Goal: Task Accomplishment & Management: Manage account settings

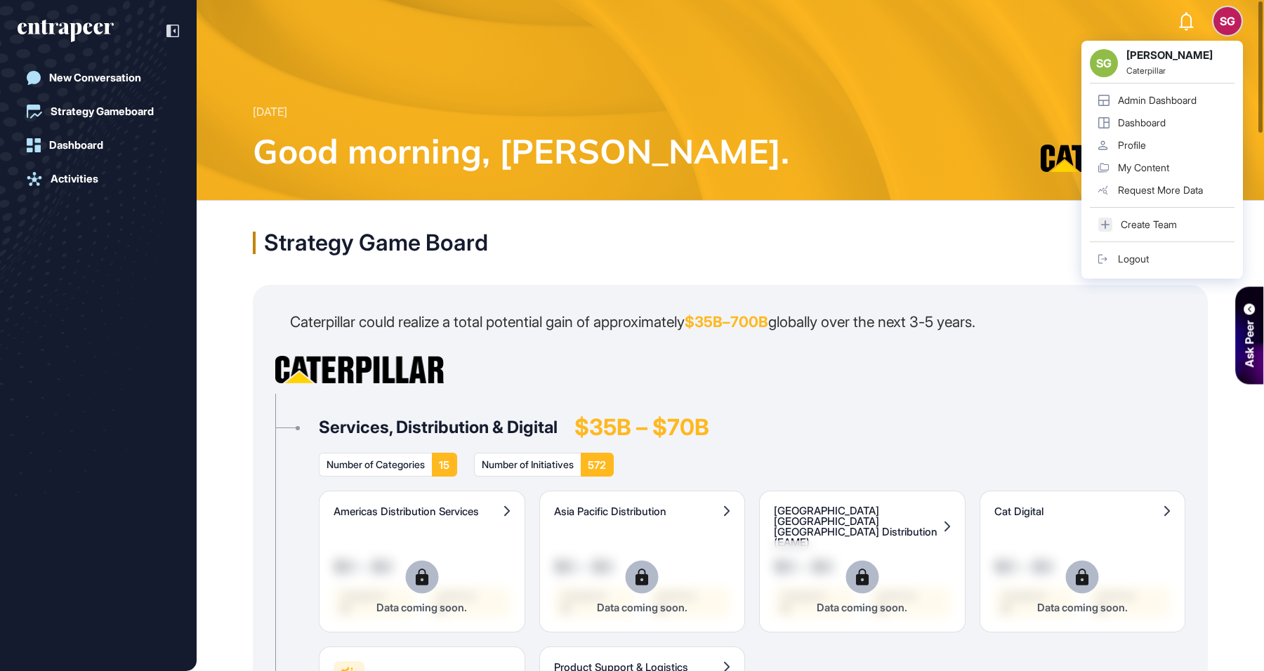
click at [1182, 100] on div "Admin Dashboard" at bounding box center [1157, 100] width 79 height 11
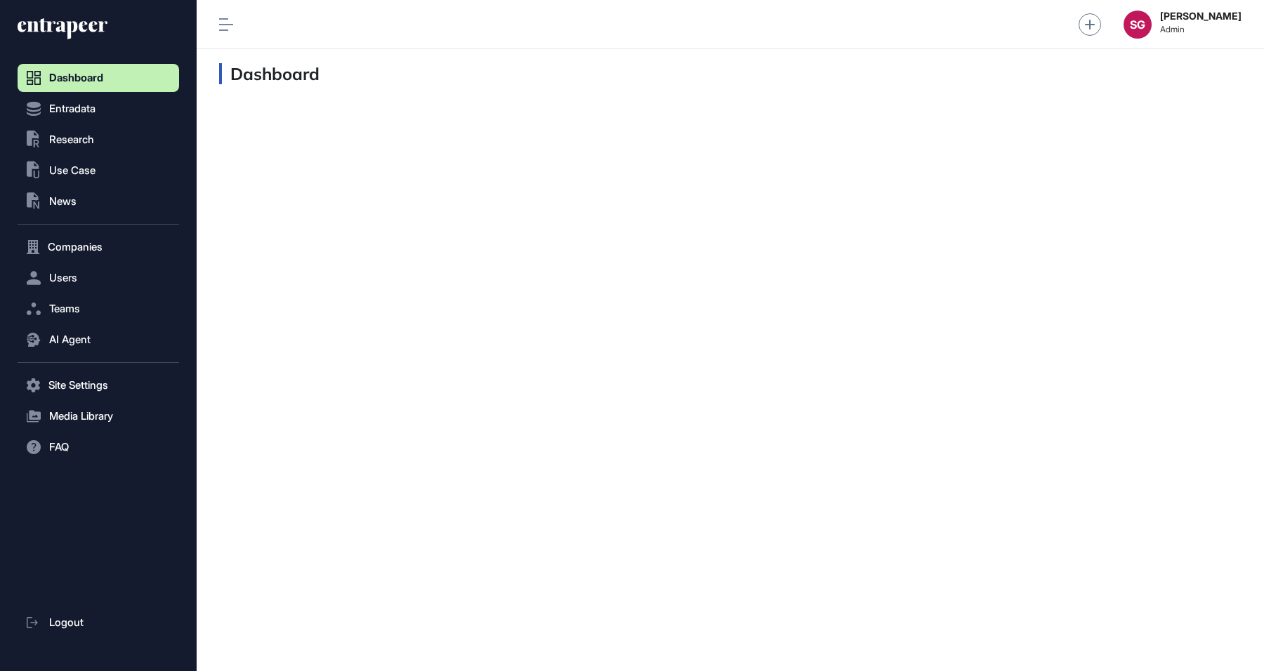
scroll to position [1, 1]
click at [62, 277] on span "Users" at bounding box center [63, 277] width 28 height 11
click at [107, 298] on link "User List" at bounding box center [102, 307] width 155 height 25
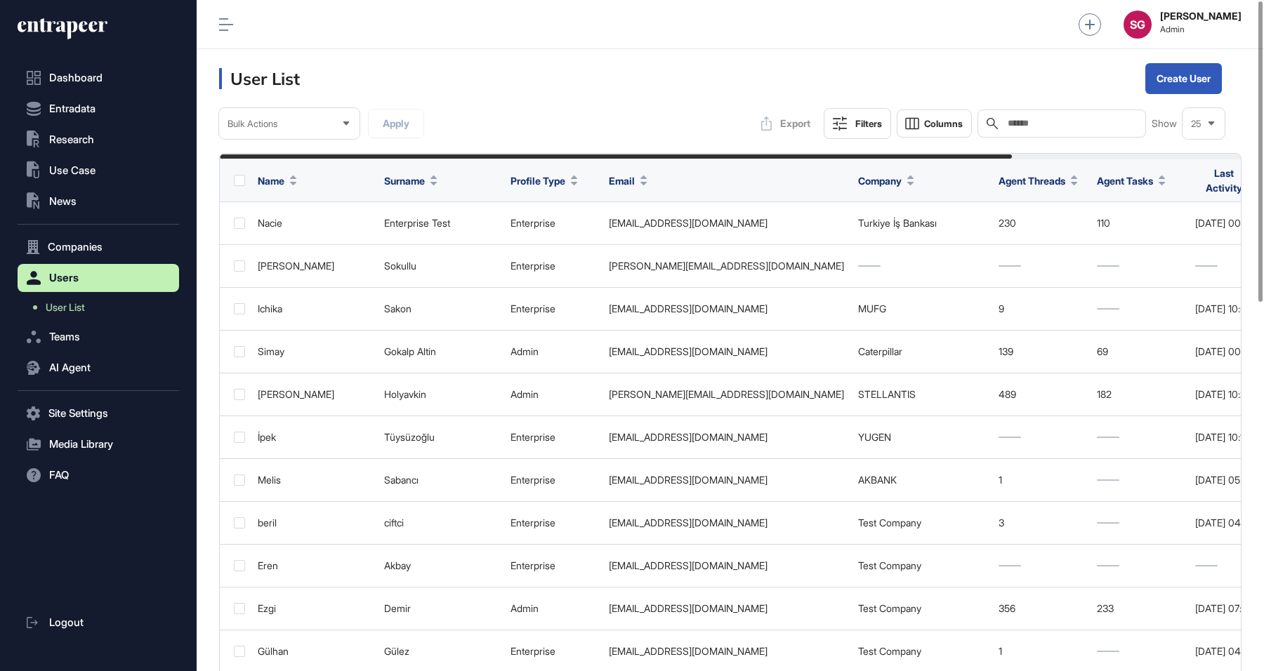
scroll to position [671, 1067]
click at [1057, 123] on input "text" at bounding box center [1071, 123] width 131 height 11
type input "******"
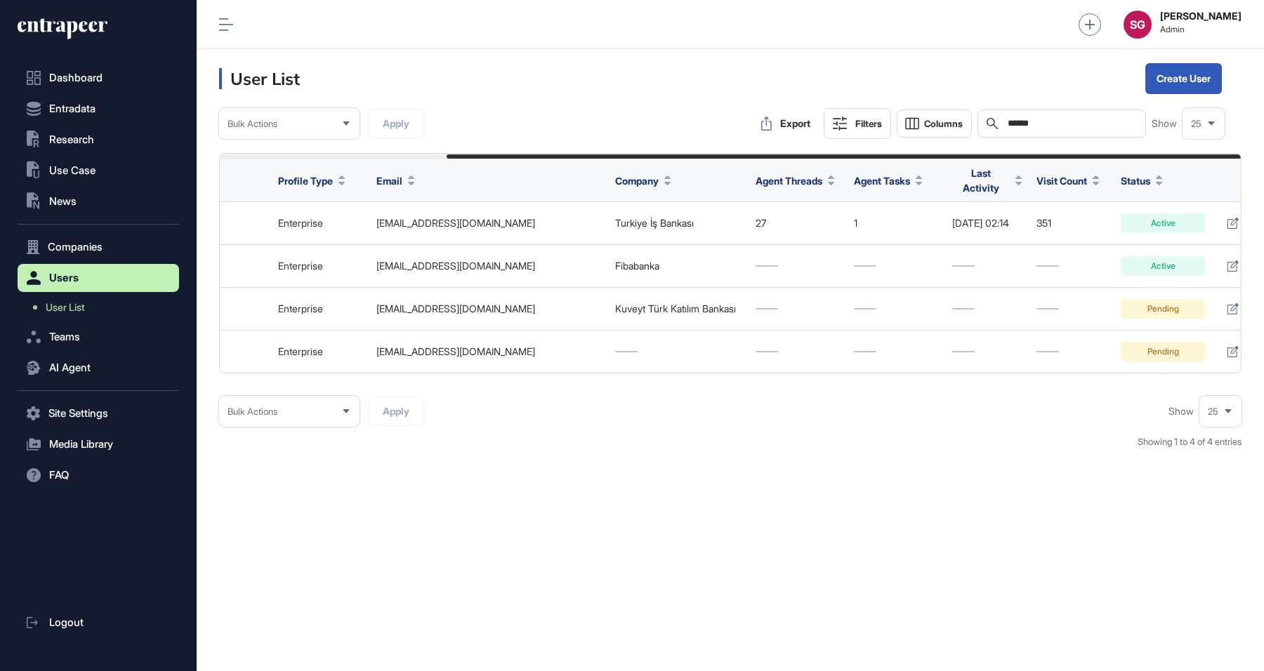
scroll to position [0, 291]
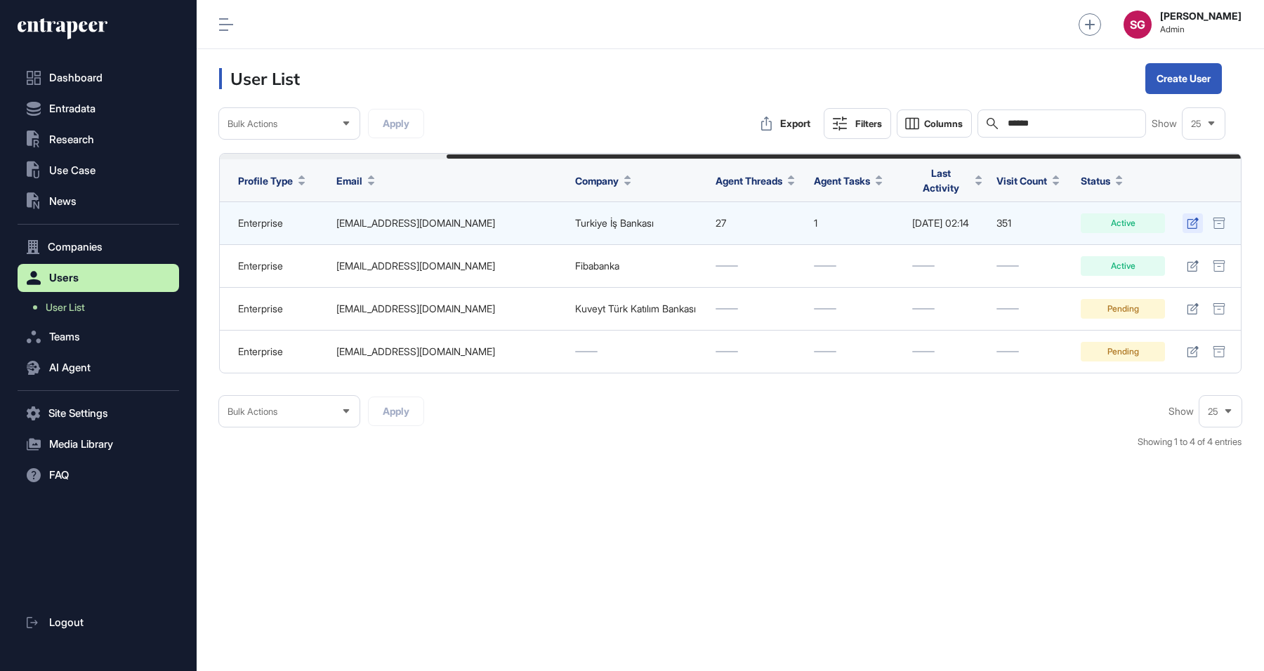
click at [1191, 224] on link at bounding box center [1193, 223] width 20 height 20
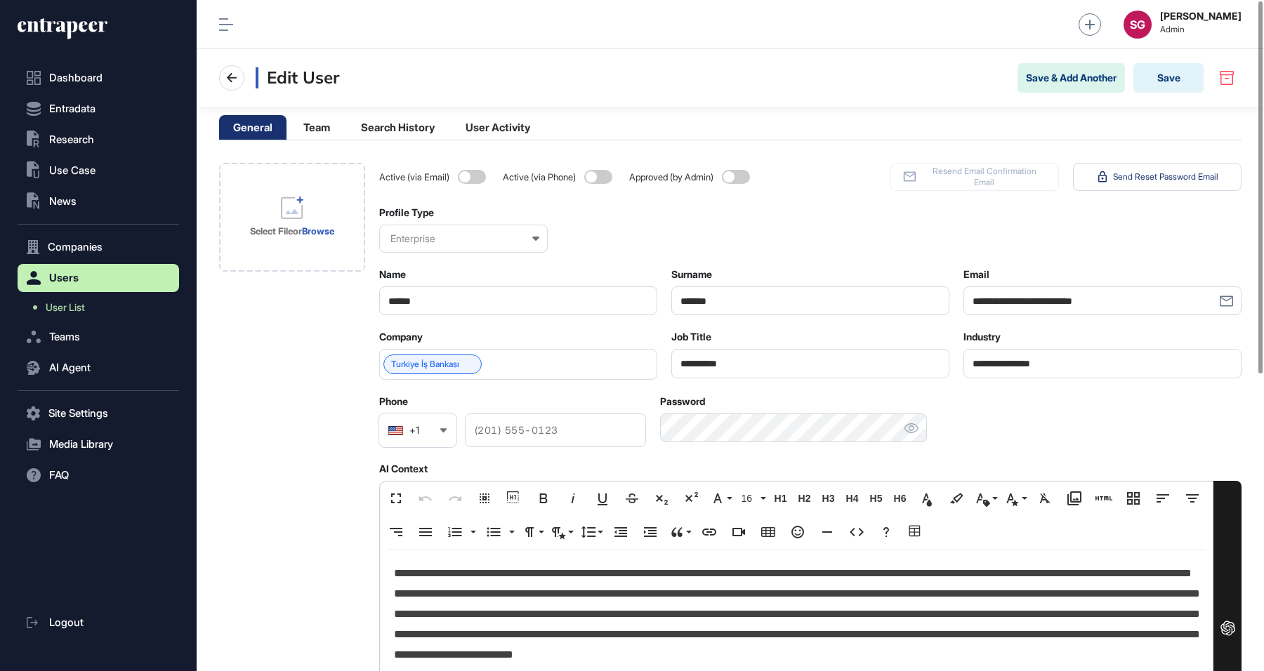
scroll to position [671, 1067]
click at [430, 360] on link "Turkiye İş Bankası" at bounding box center [425, 365] width 68 height 10
click at [233, 71] on icon at bounding box center [231, 78] width 17 height 17
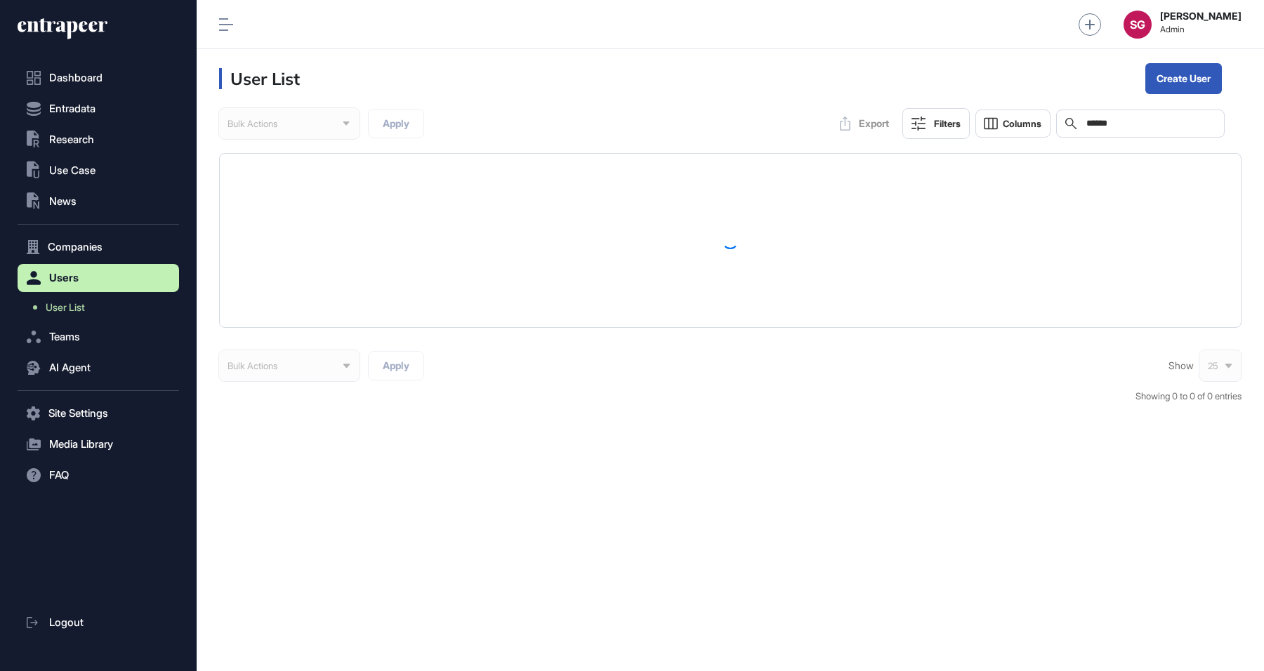
scroll to position [671, 1067]
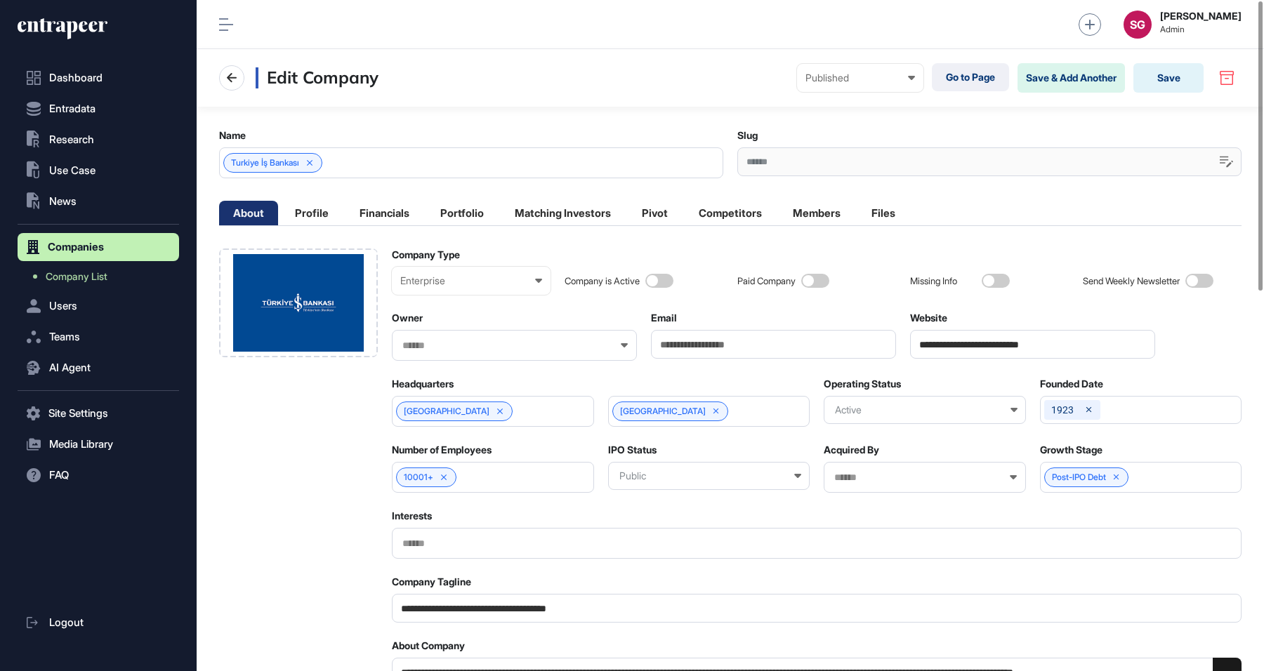
scroll to position [1, 6]
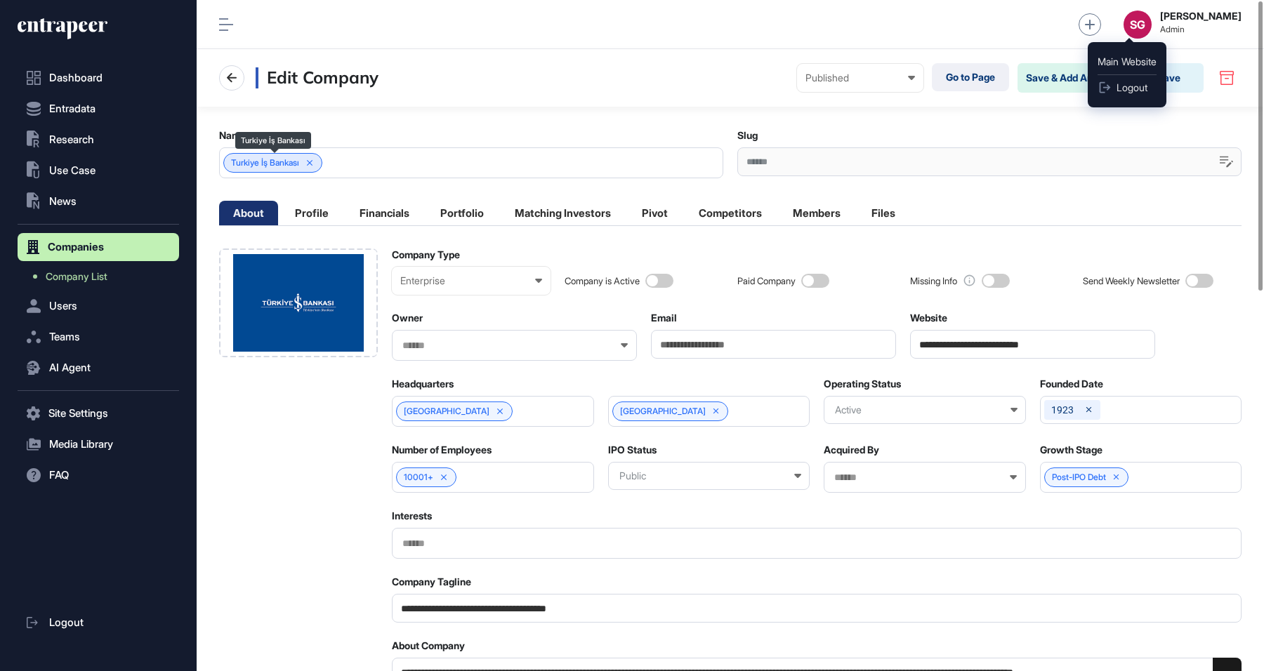
click at [256, 159] on span "Turkiye İş Bankası" at bounding box center [265, 163] width 68 height 10
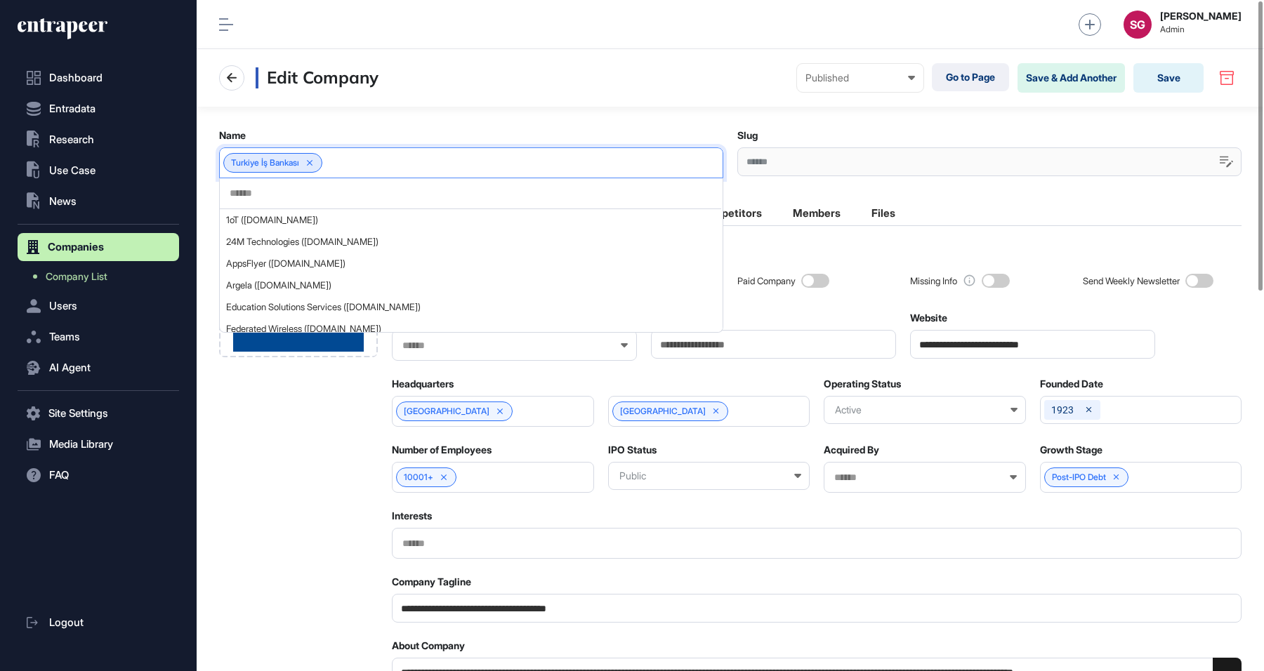
click at [261, 156] on div "Turkiye İş Bankası" at bounding box center [272, 163] width 99 height 20
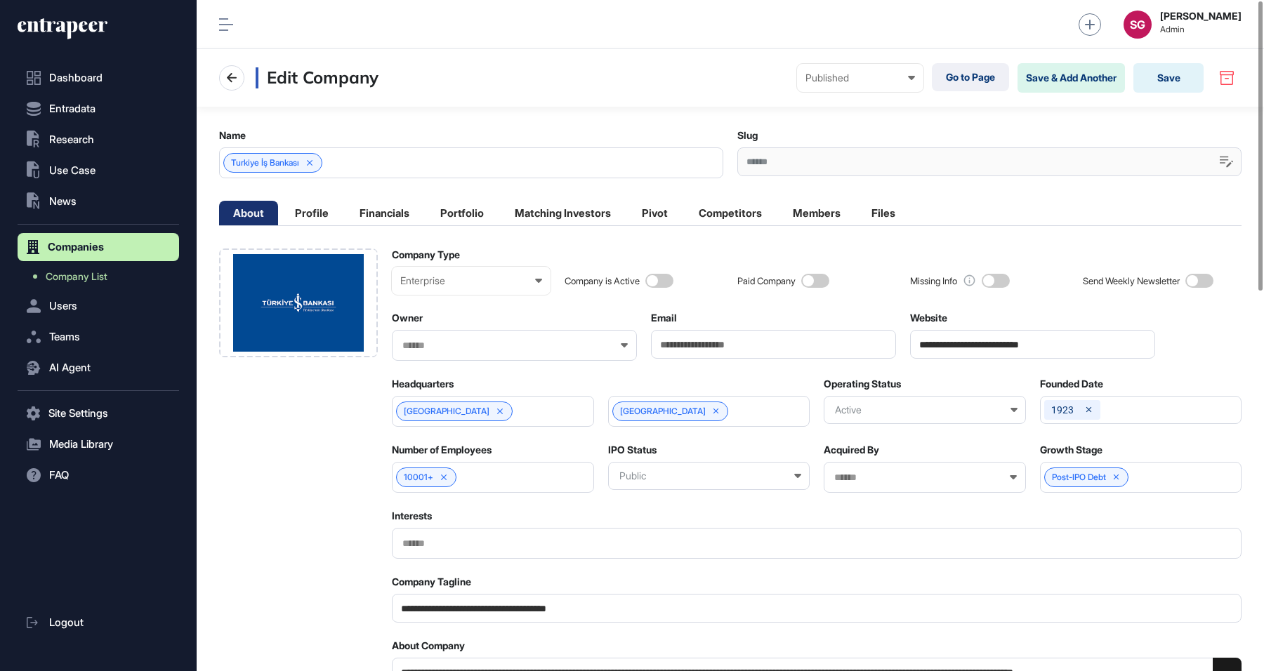
drag, startPoint x: 1087, startPoint y: 343, endPoint x: 900, endPoint y: 348, distance: 187.6
click at [799, 154] on div "******" at bounding box center [989, 161] width 504 height 29
click at [774, 160] on div "******" at bounding box center [989, 161] width 504 height 29
click at [367, 160] on div "Turkiye İş Bankası" at bounding box center [471, 162] width 504 height 31
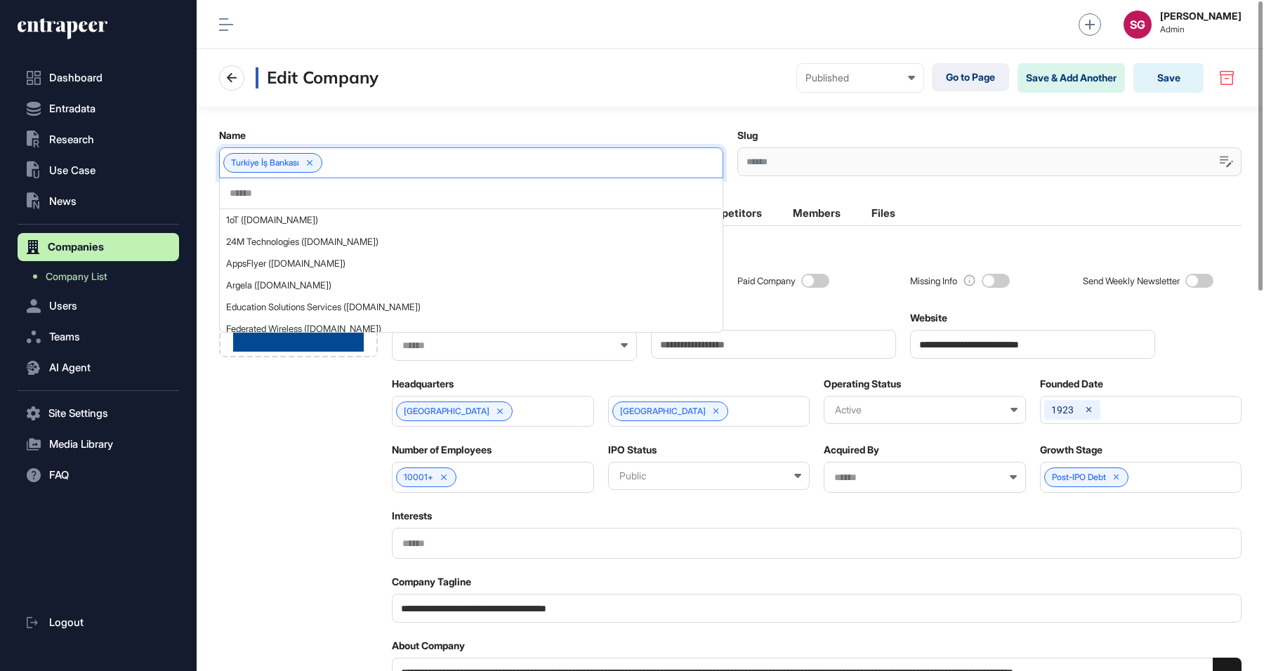
click at [367, 160] on div "Turkiye İş Bankası" at bounding box center [471, 162] width 504 height 31
click at [328, 192] on input "text" at bounding box center [470, 194] width 485 height 12
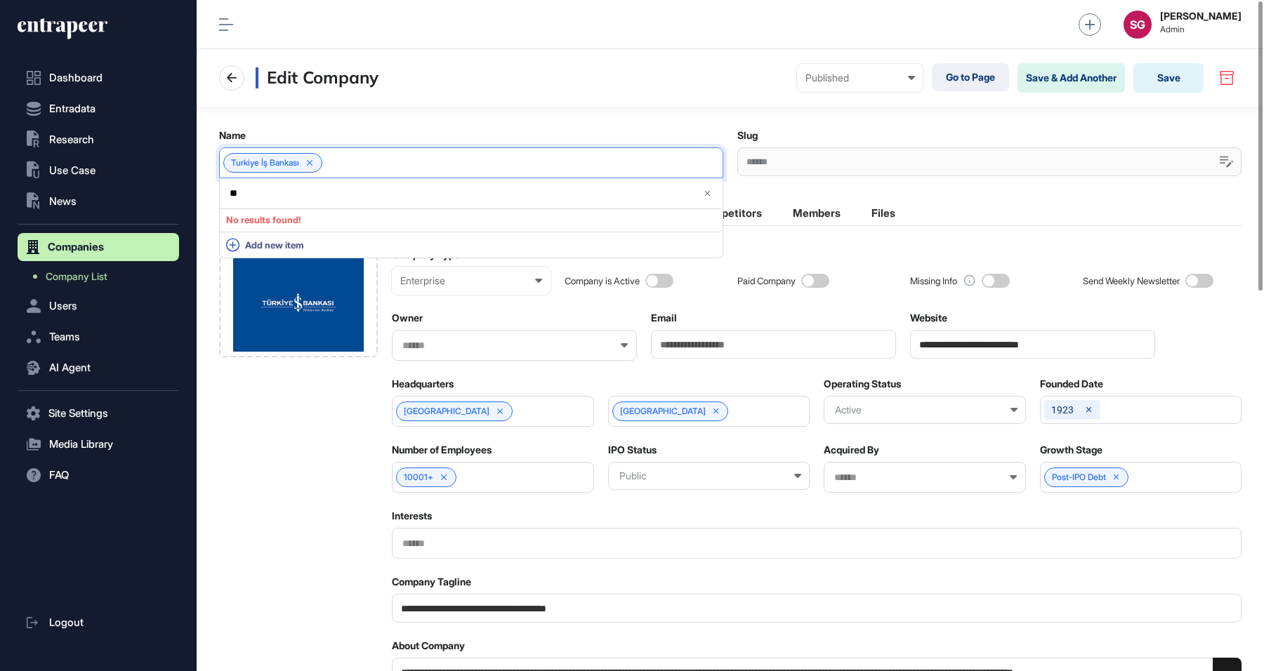
type input "*"
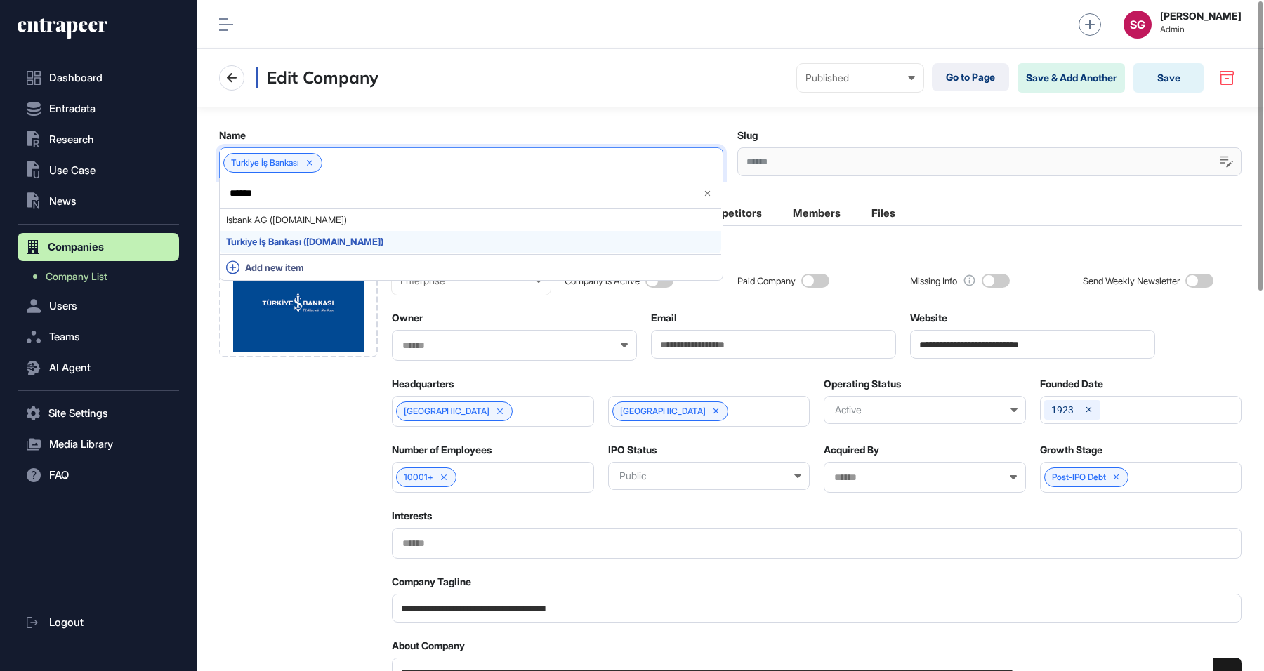
type input "******"
click at [357, 239] on span "Turkiye İş Bankası ([DOMAIN_NAME])" at bounding box center [470, 242] width 489 height 11
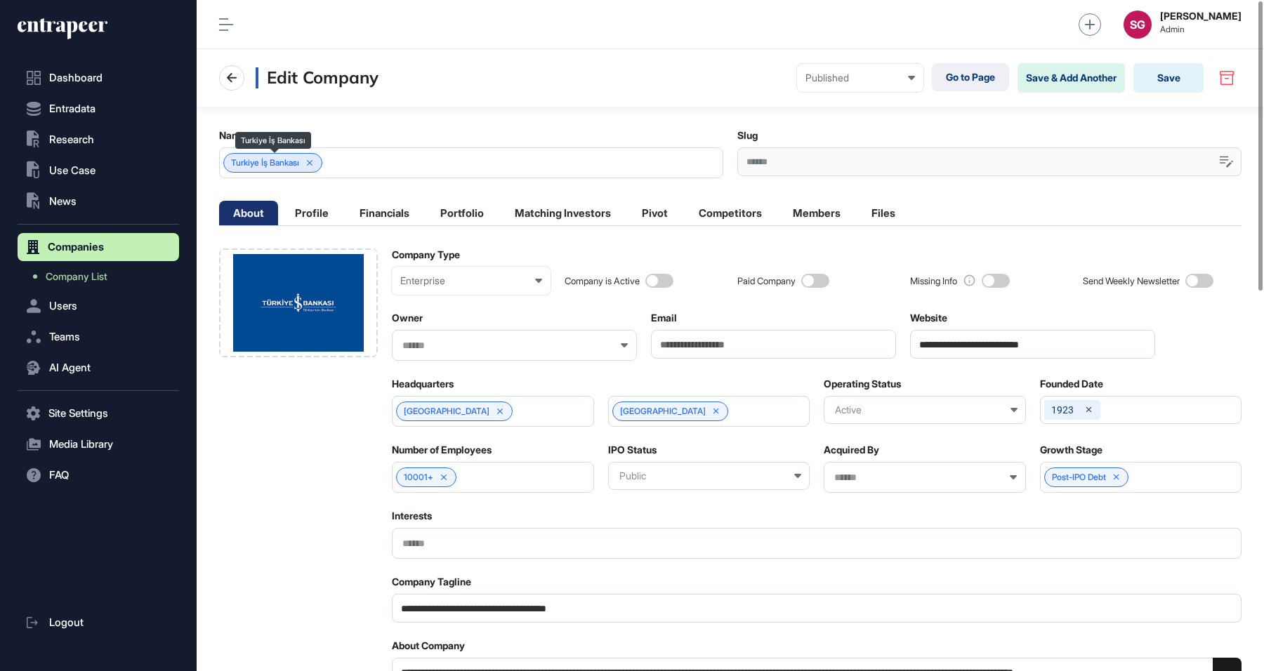
click at [275, 159] on span "Turkiye İş Bankası" at bounding box center [265, 163] width 68 height 10
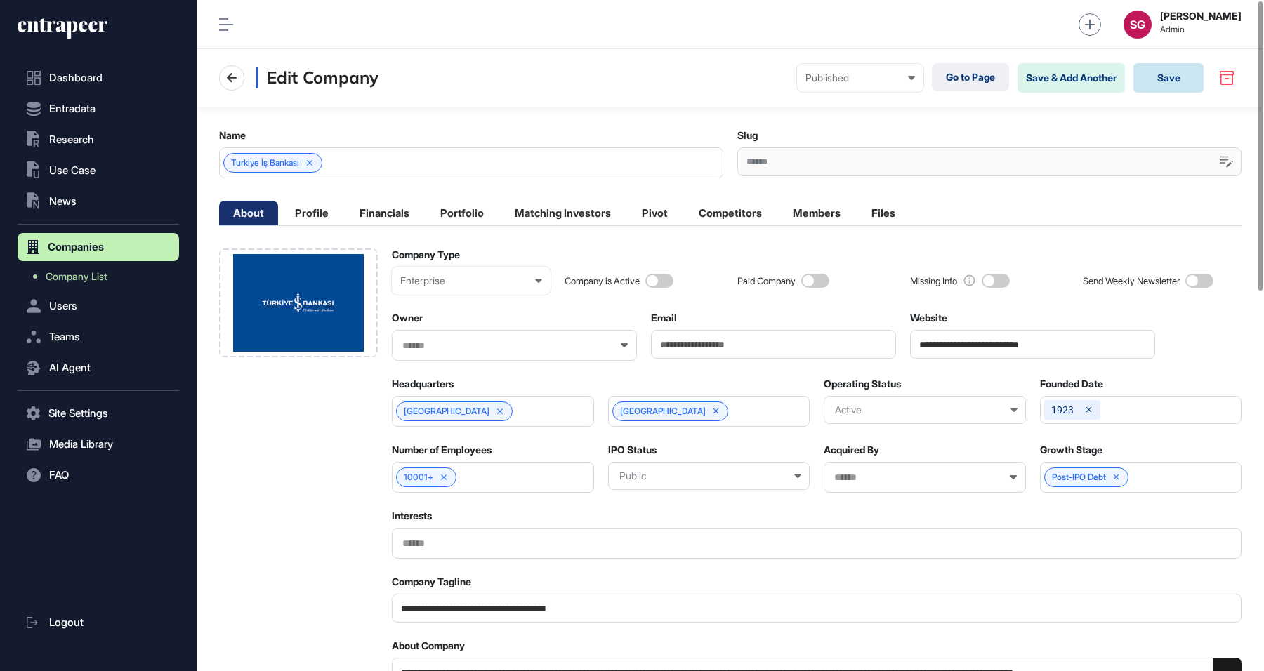
click at [1168, 80] on button "Save" at bounding box center [1168, 77] width 70 height 29
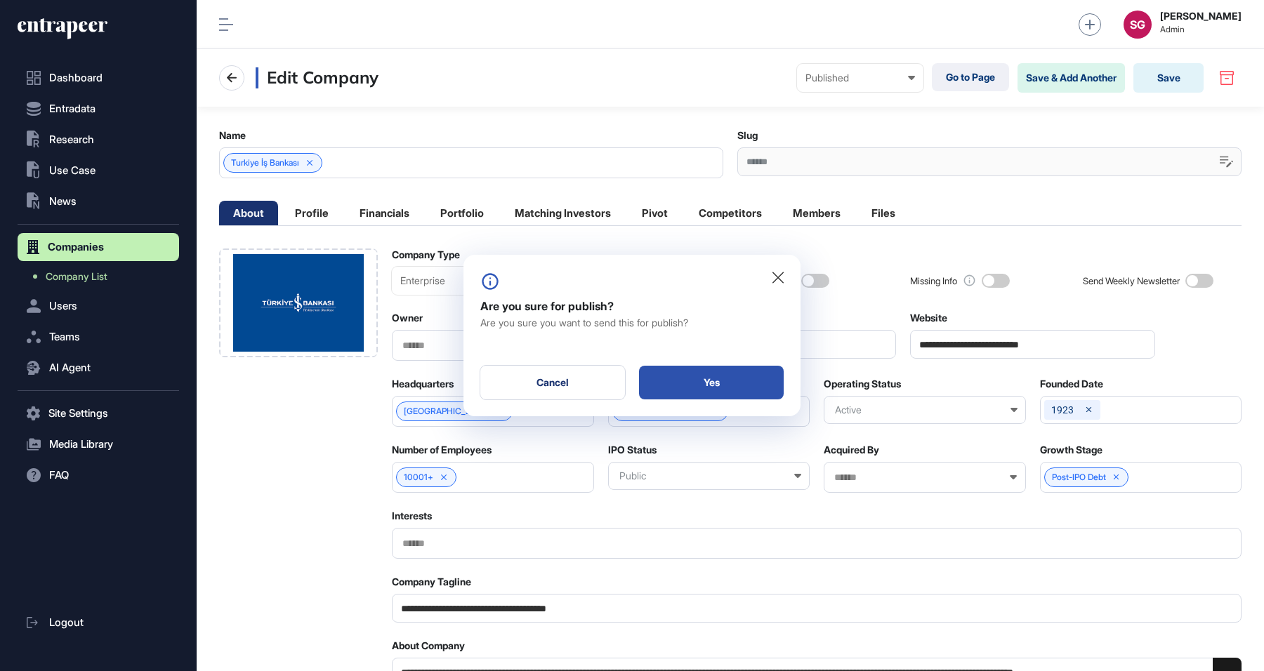
click at [724, 385] on div "Yes" at bounding box center [711, 383] width 145 height 34
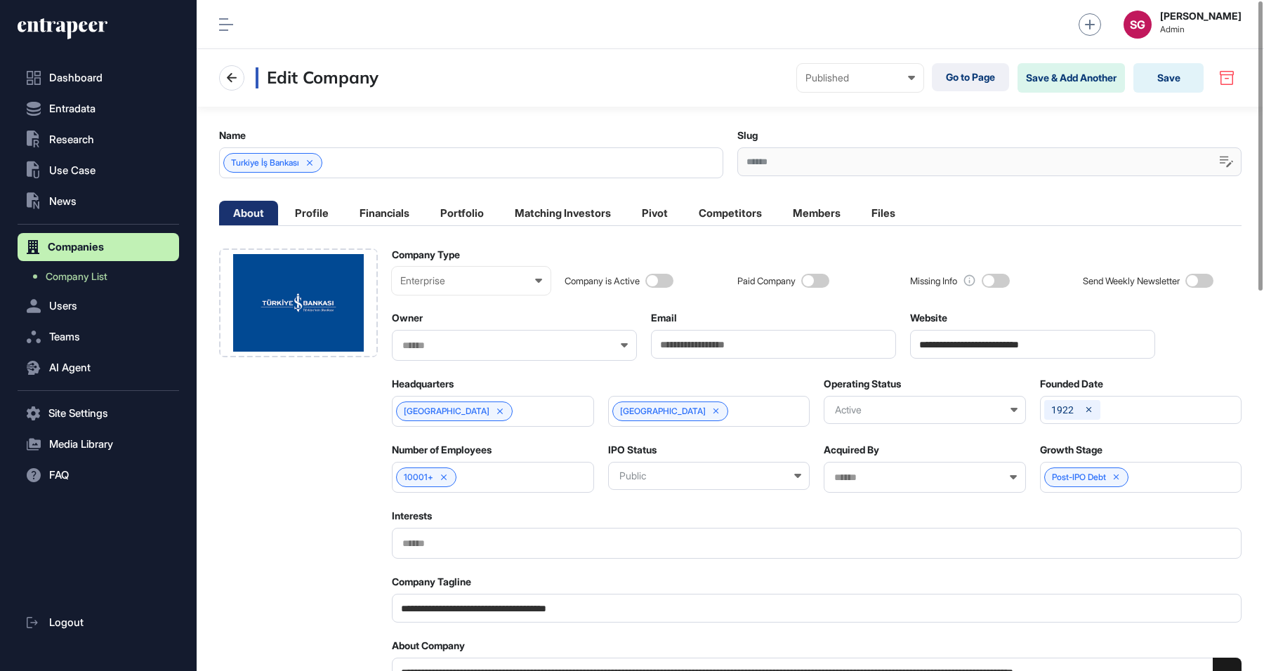
scroll to position [1, 6]
click at [1056, 341] on input "**********" at bounding box center [1032, 344] width 245 height 29
drag, startPoint x: 1075, startPoint y: 345, endPoint x: 893, endPoint y: 342, distance: 181.9
